Goal: Task Accomplishment & Management: Complete application form

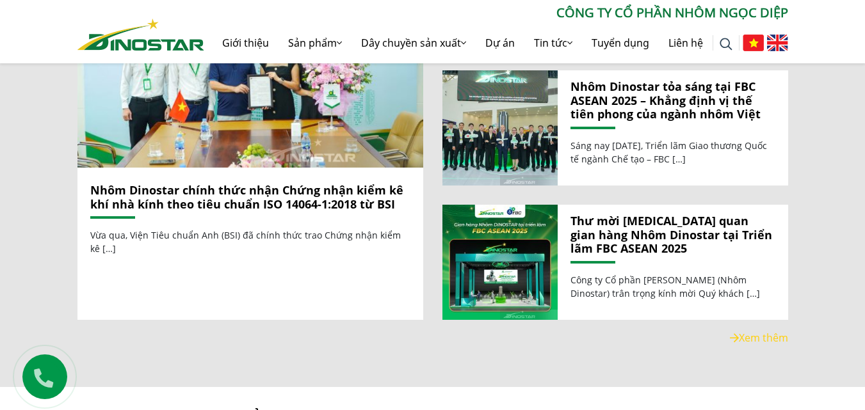
scroll to position [1432, 0]
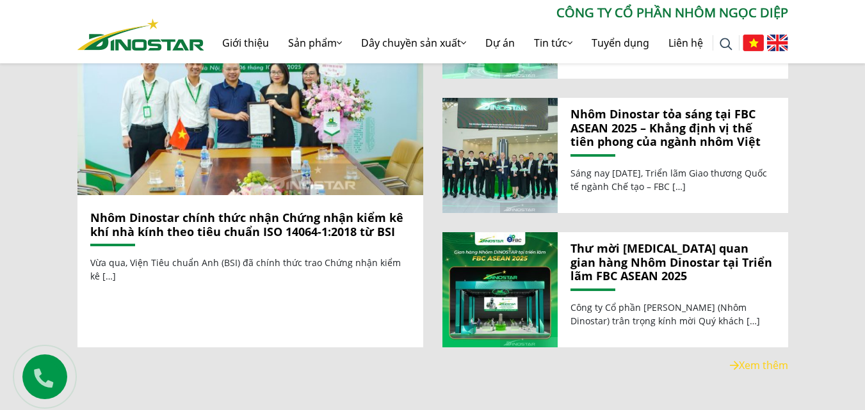
click at [297, 221] on link "Nhôm Dinostar chính thức nhận Chứng nhận kiểm kê khí nhà kính theo tiêu chuẩn I…" at bounding box center [246, 224] width 313 height 29
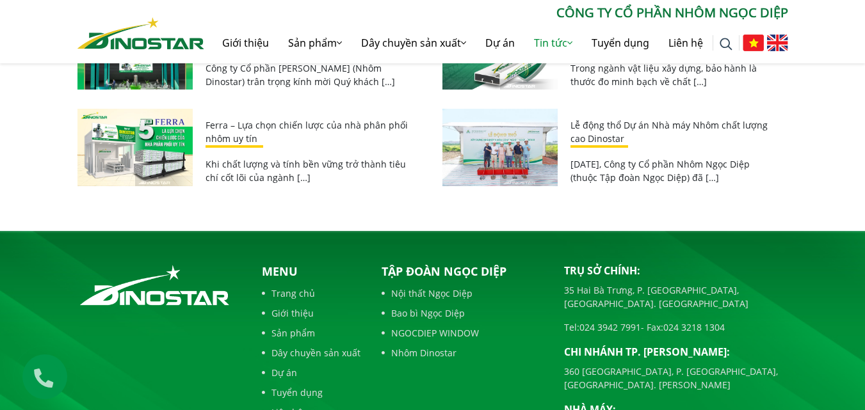
scroll to position [2409, 0]
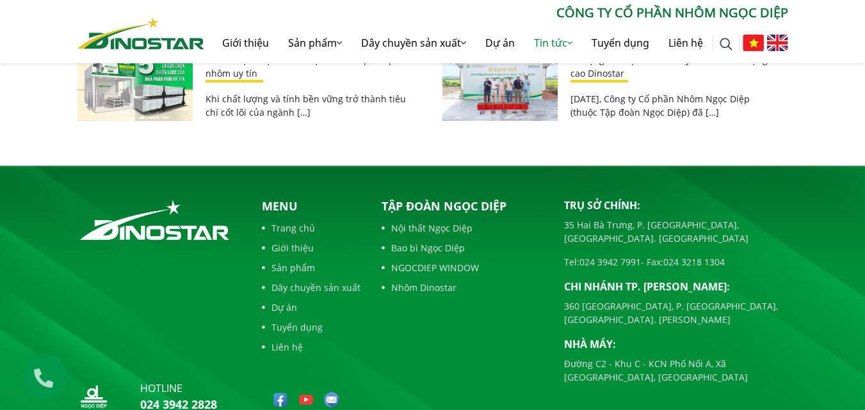
click at [307, 321] on link "Tuyển dụng" at bounding box center [311, 327] width 99 height 13
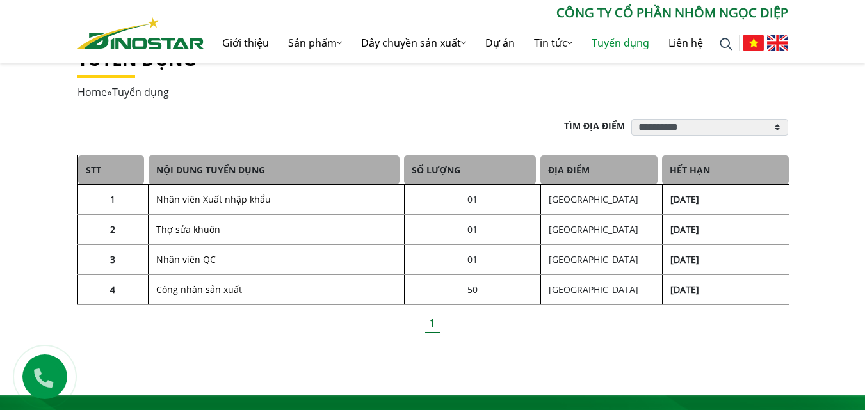
scroll to position [282, 0]
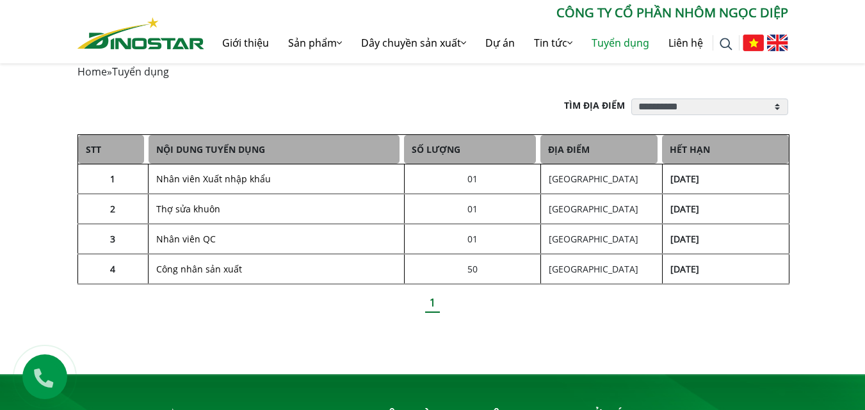
click at [190, 177] on link "Nhân viên Xuất nhập khẩu" at bounding box center [213, 179] width 115 height 12
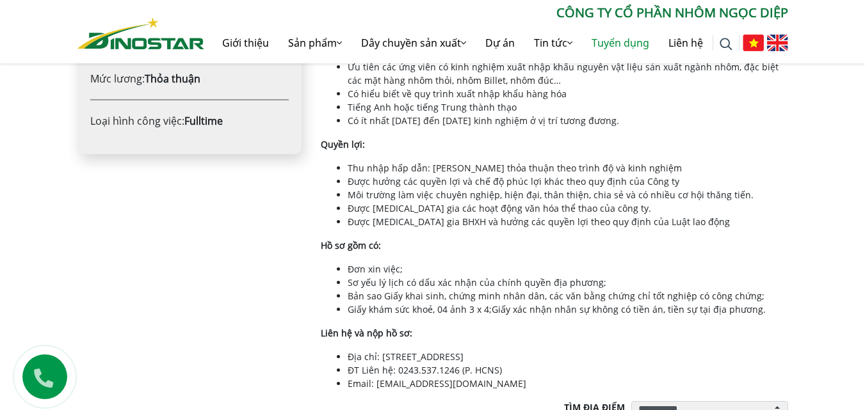
scroll to position [547, 0]
